Goal: Task Accomplishment & Management: Complete application form

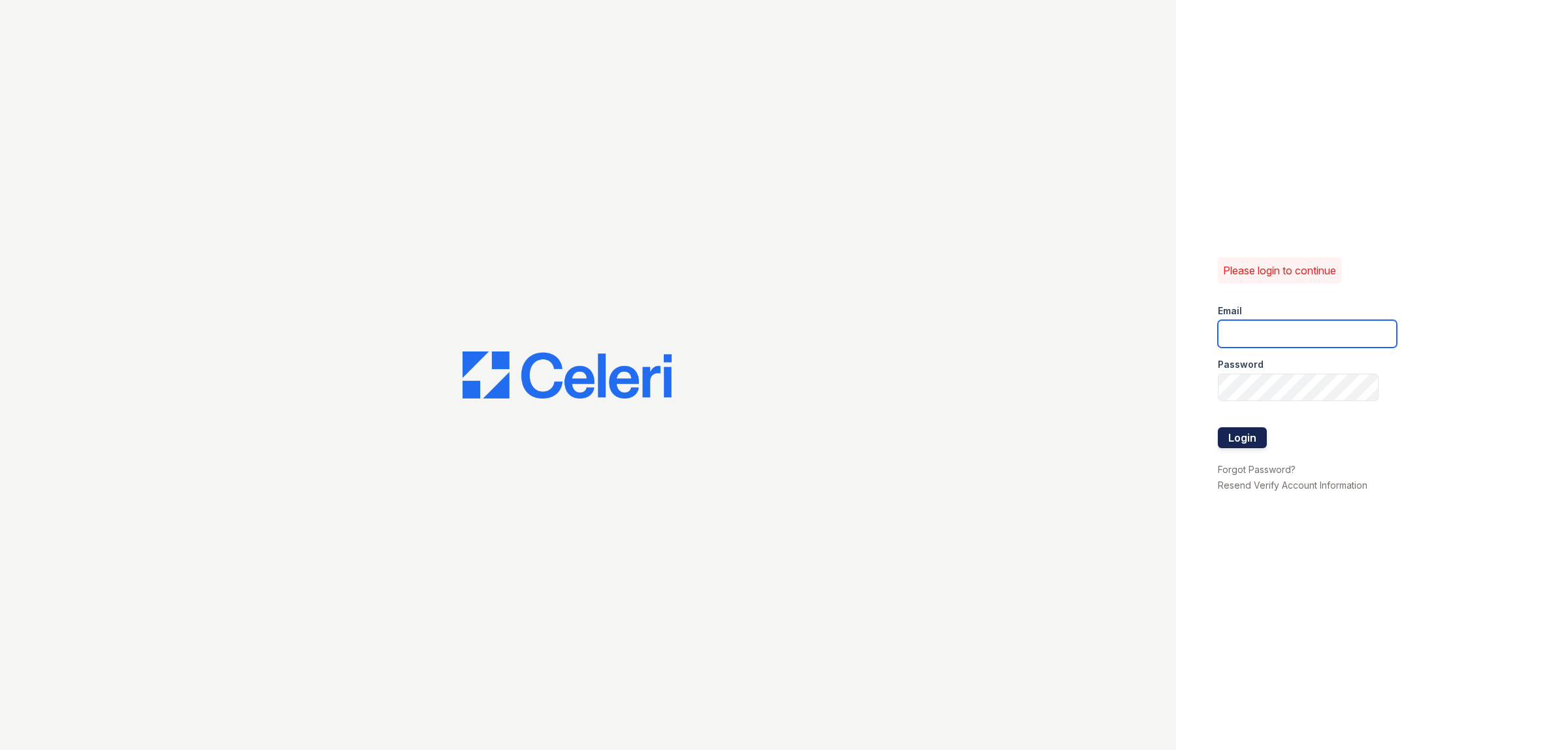
type input "[EMAIL_ADDRESS][DOMAIN_NAME]"
click at [1237, 433] on button "Login" at bounding box center [1242, 438] width 49 height 21
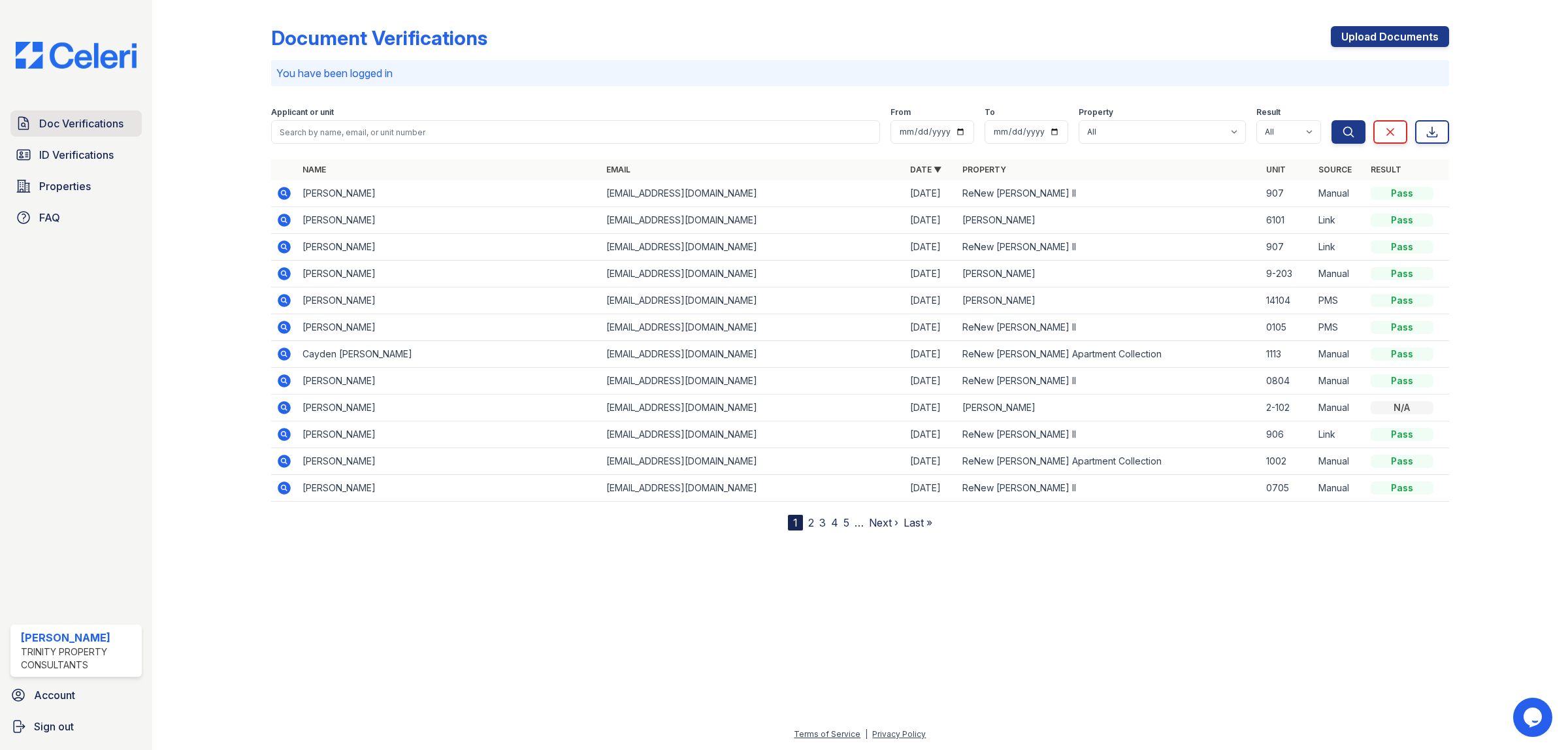
click at [81, 129] on span "Doc Verifications" at bounding box center [81, 123] width 84 height 16
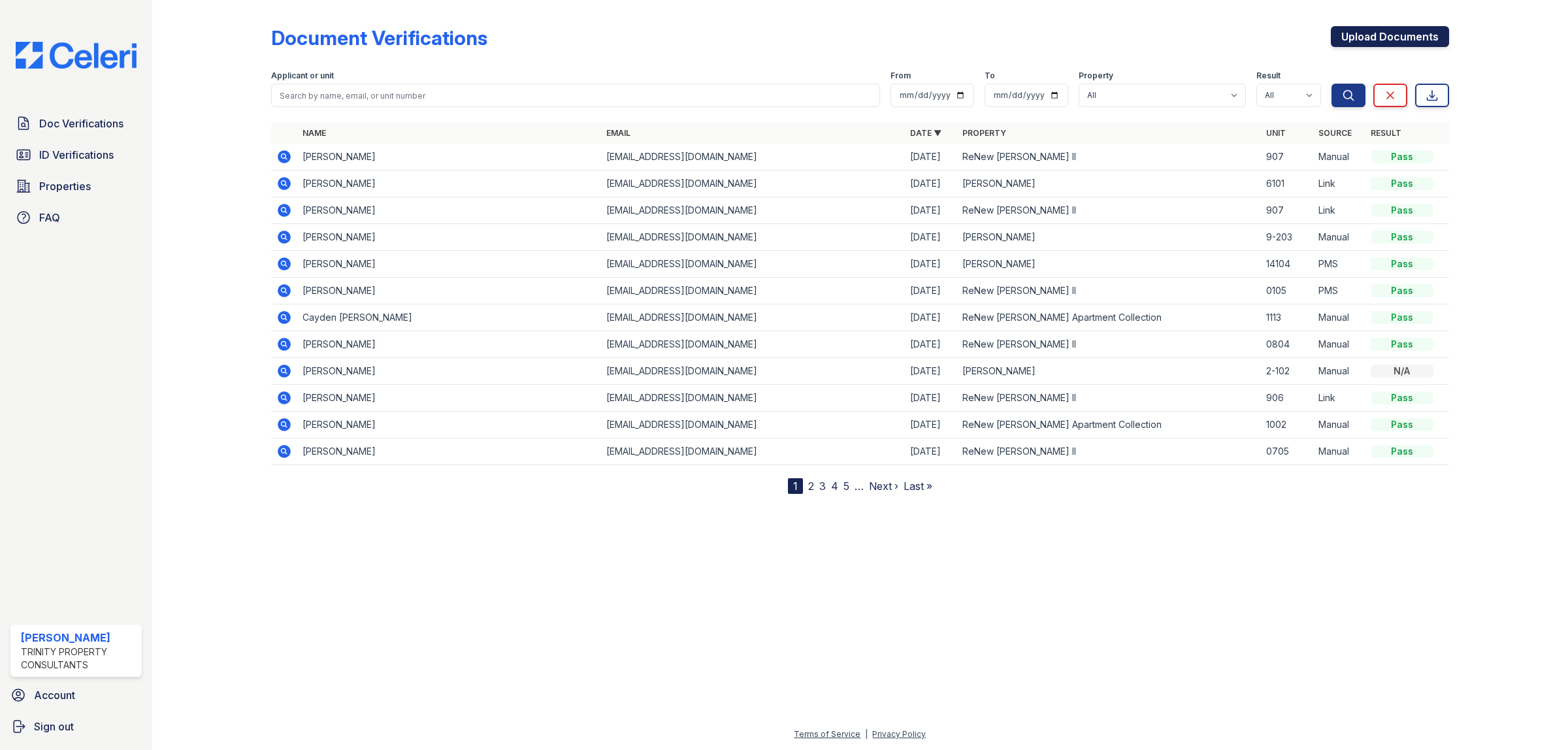
click at [1382, 35] on link "Upload Documents" at bounding box center [1389, 36] width 118 height 21
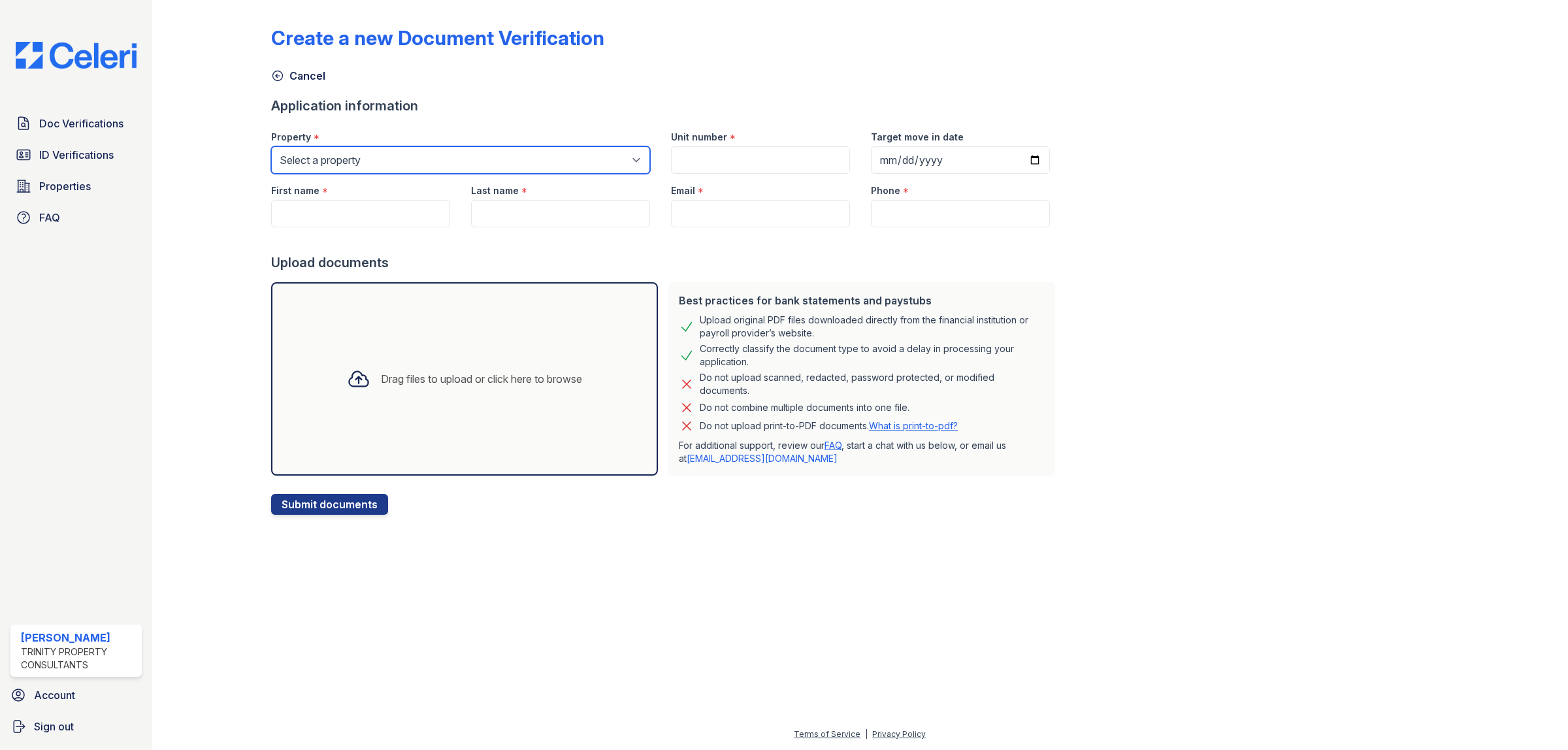
click at [412, 164] on select "Select a property ReNew [PERSON_NAME] Apartment Collection ReNew [PERSON_NAME] …" at bounding box center [460, 160] width 379 height 27
select select "71"
click at [271, 147] on select "Select a property ReNew [PERSON_NAME] Apartment Collection ReNew [PERSON_NAME] …" at bounding box center [460, 160] width 379 height 27
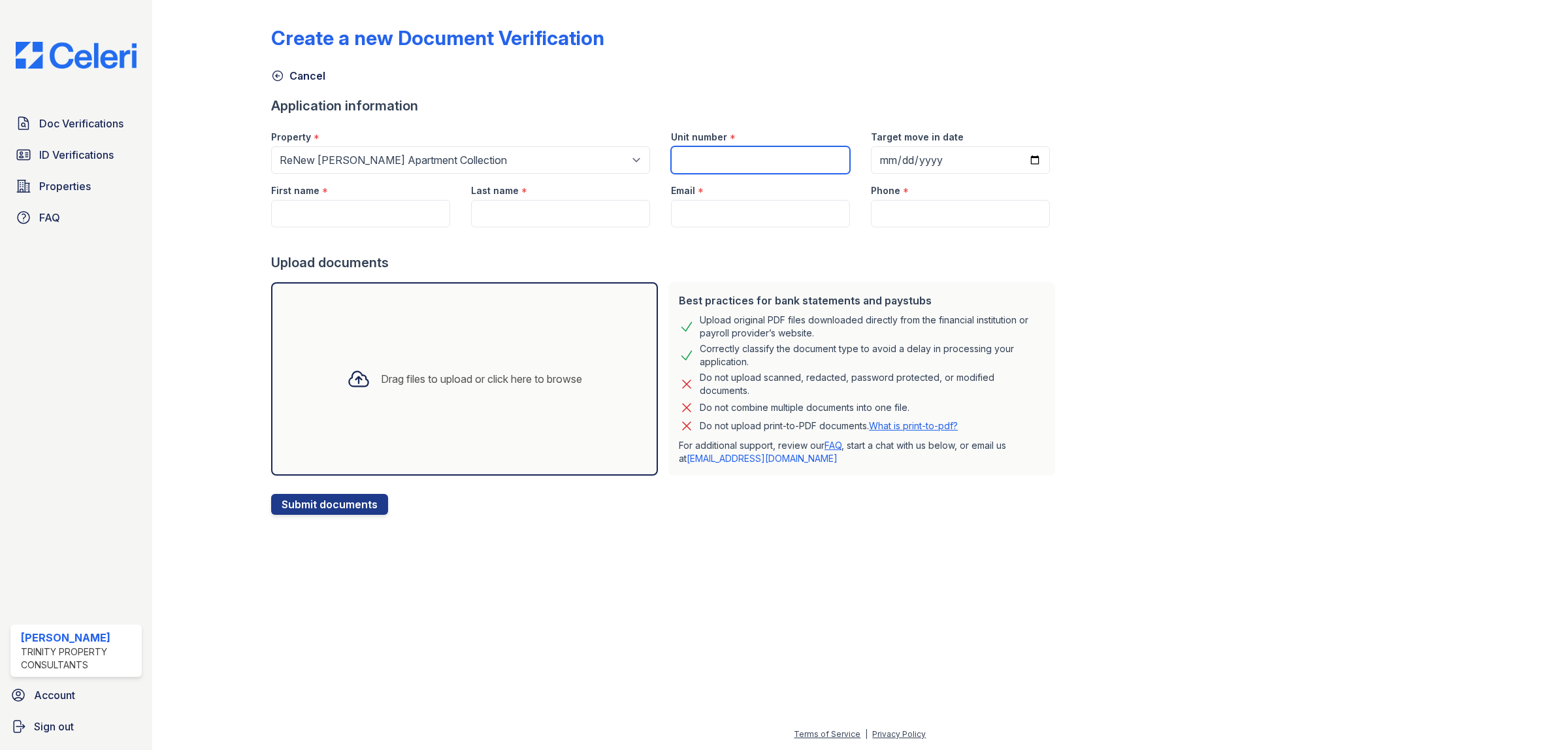
click at [722, 151] on input "Unit number" at bounding box center [760, 160] width 179 height 27
type input "1208"
type input "[DATE]"
type input "[PERSON_NAME]"
type input "[PERSON_NAME] [PERSON_NAME]"
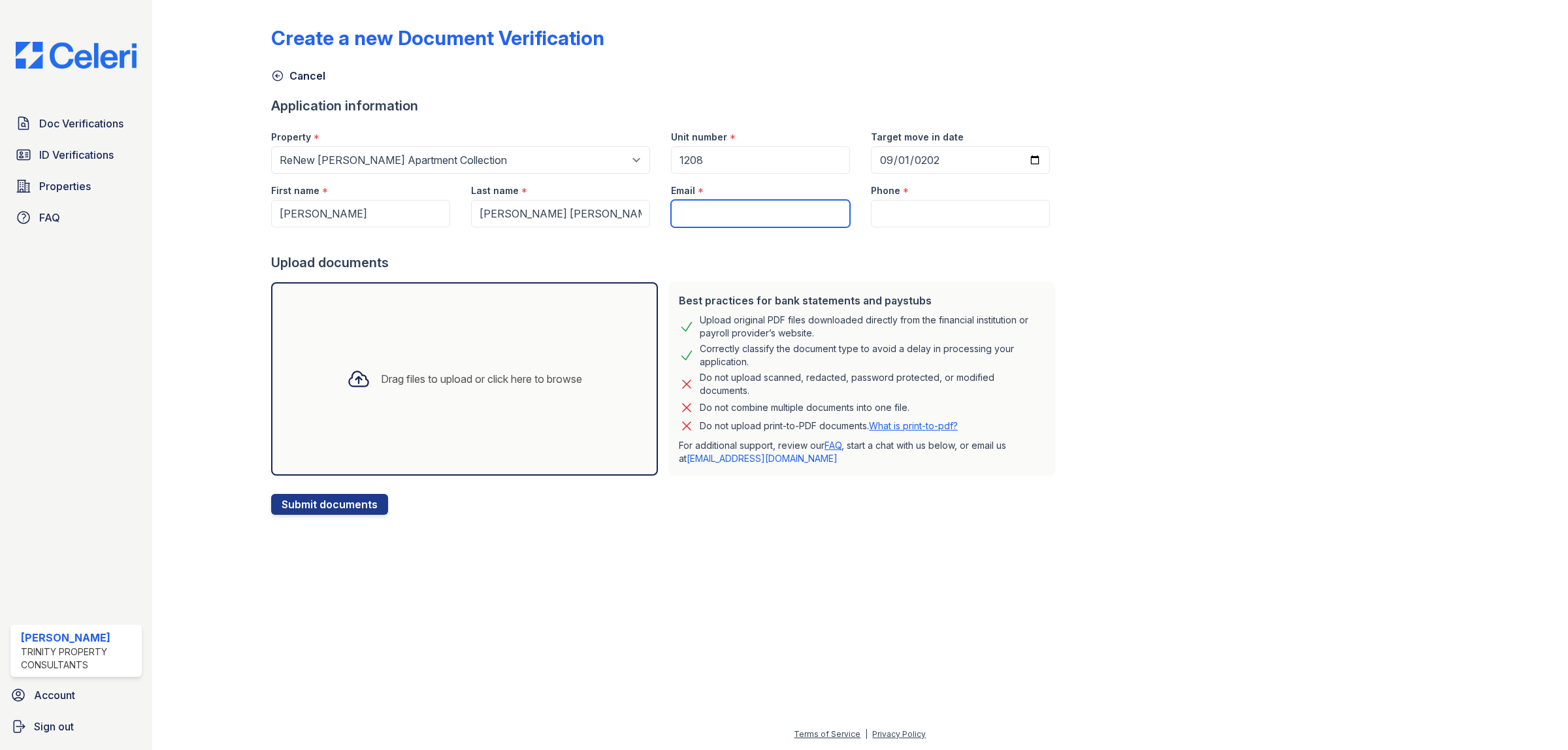
paste input "[EMAIL_ADDRESS][DOMAIN_NAME]"
type input "[EMAIL_ADDRESS][DOMAIN_NAME]"
paste input "[PHONE_NUMBER]"
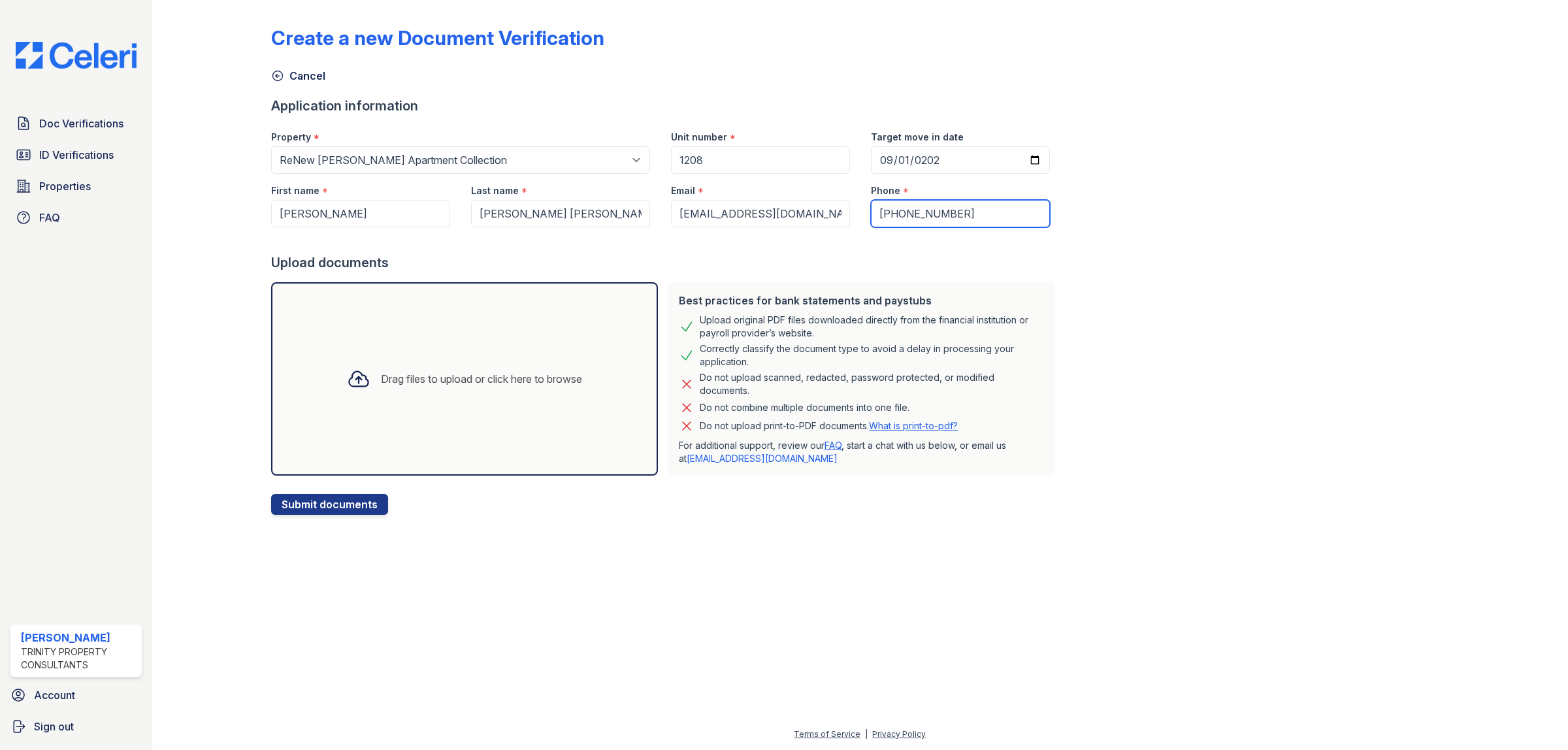
type input "[PHONE_NUMBER]"
click at [1106, 314] on div "Create a new Document Verification Cancel Application information Property * Se…" at bounding box center [860, 260] width 1178 height 510
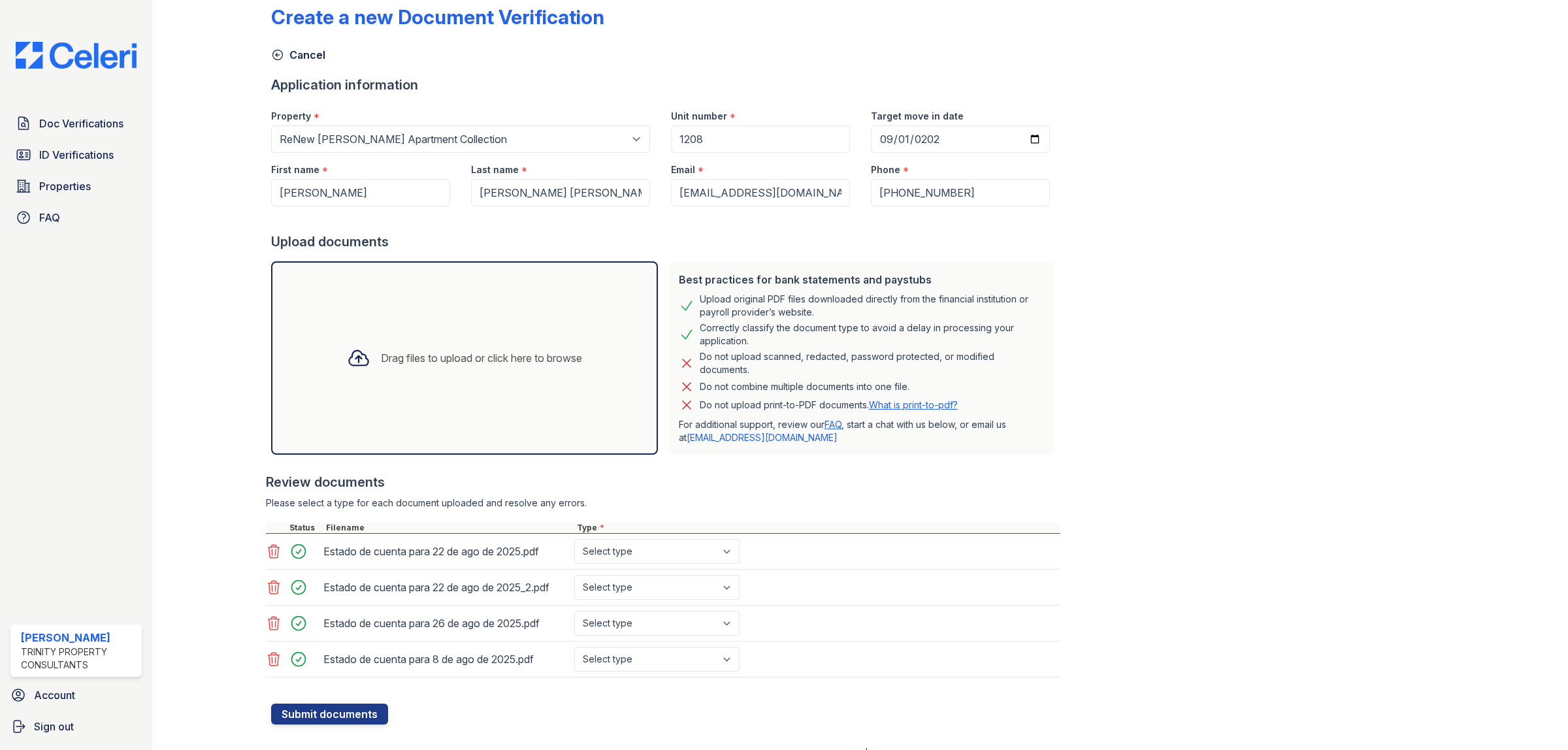
scroll to position [41, 0]
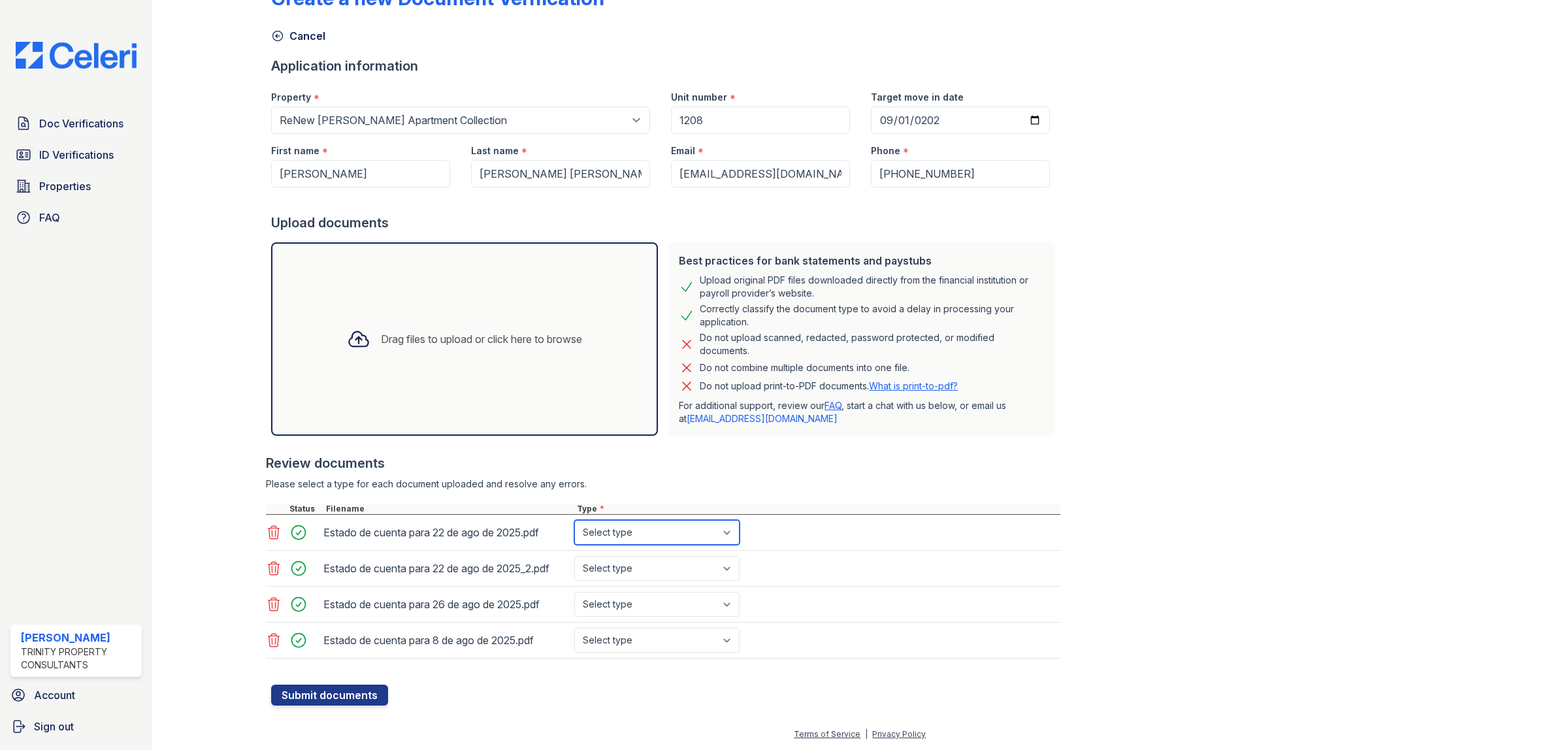
click at [725, 534] on select "Select type Paystub Bank Statement Offer Letter Tax Documents Benefit Award Let…" at bounding box center [657, 532] width 165 height 25
select select "paystub"
click at [574, 520] on select "Select type Paystub Bank Statement Offer Letter Tax Documents Benefit Award Let…" at bounding box center [657, 532] width 165 height 25
click at [707, 573] on select "Select type Paystub Bank Statement Offer Letter Tax Documents Benefit Award Let…" at bounding box center [657, 568] width 165 height 25
select select "paystub"
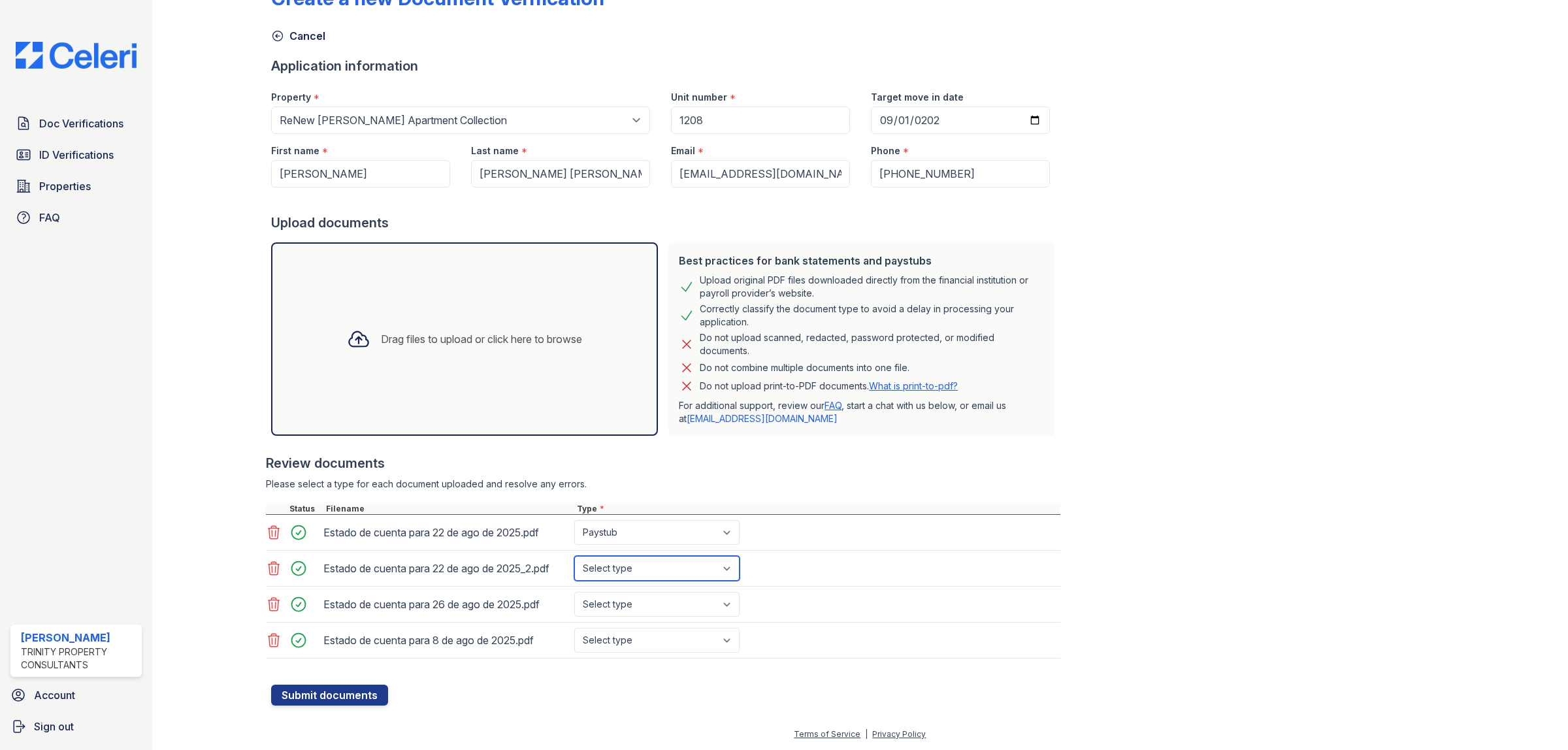
click at [574, 556] on select "Select type Paystub Bank Statement Offer Letter Tax Documents Benefit Award Let…" at bounding box center [657, 568] width 165 height 25
click at [703, 605] on select "Select type Paystub Bank Statement Offer Letter Tax Documents Benefit Award Let…" at bounding box center [657, 604] width 165 height 25
select select "paystub"
click at [574, 592] on select "Select type Paystub Bank Statement Offer Letter Tax Documents Benefit Award Let…" at bounding box center [657, 604] width 165 height 25
click at [674, 642] on select "Select type Paystub Bank Statement Offer Letter Tax Documents Benefit Award Let…" at bounding box center [657, 640] width 165 height 25
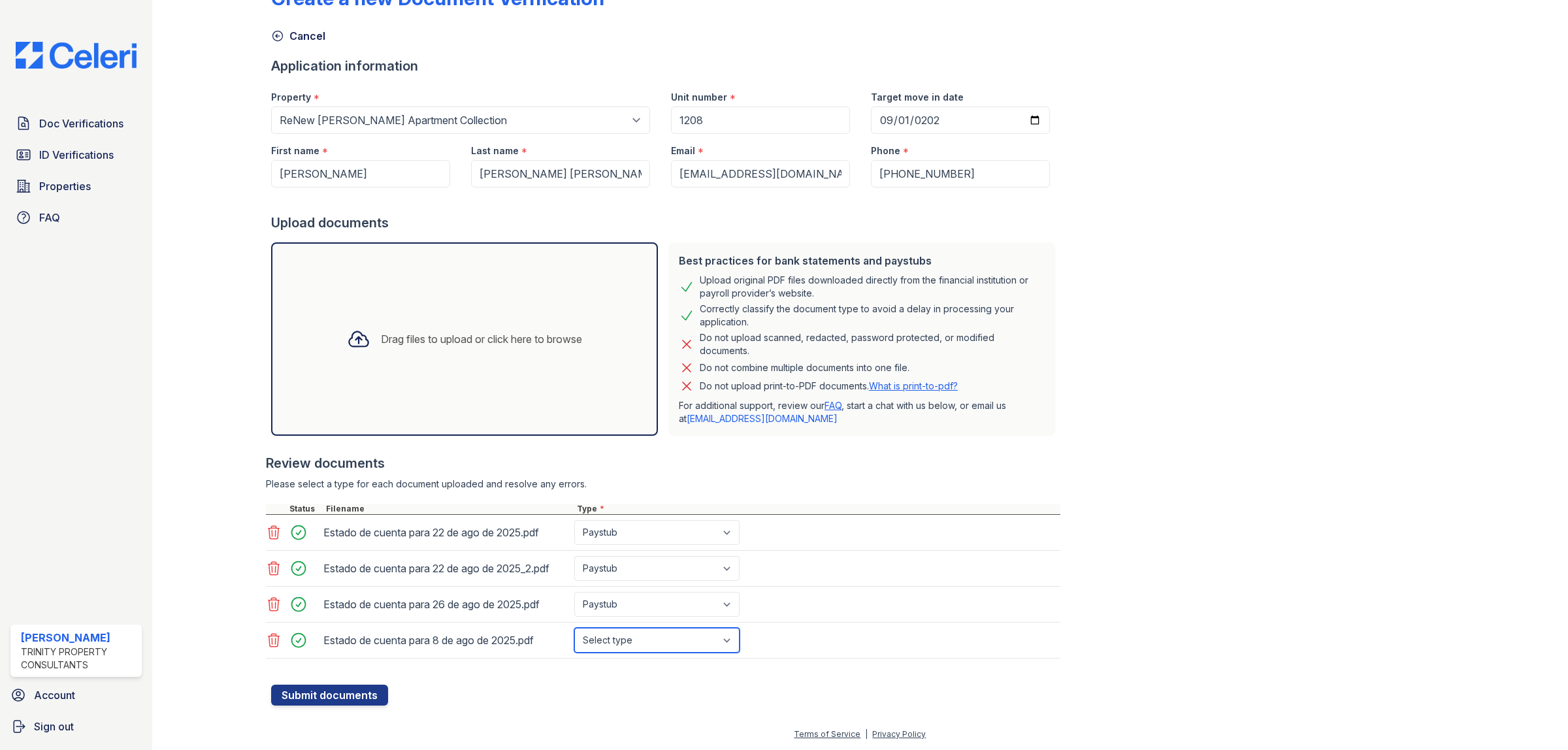
select select "paystub"
click at [574, 628] on select "Select type Paystub Bank Statement Offer Letter Tax Documents Benefit Award Let…" at bounding box center [657, 640] width 165 height 25
click at [345, 696] on button "Submit documents" at bounding box center [329, 695] width 117 height 21
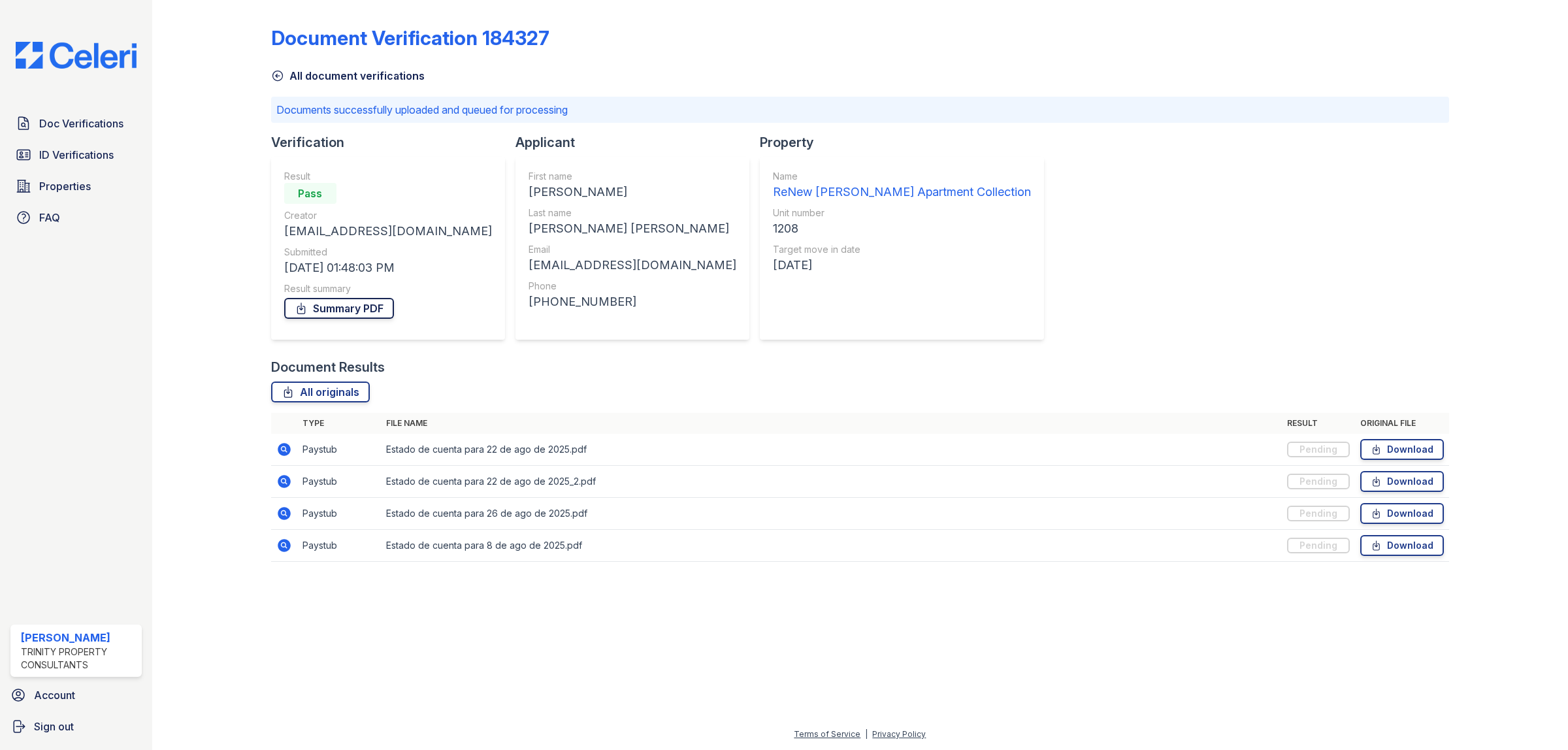
click at [325, 311] on link "Summary PDF" at bounding box center [339, 308] width 110 height 21
